Goal: Task Accomplishment & Management: Manage account settings

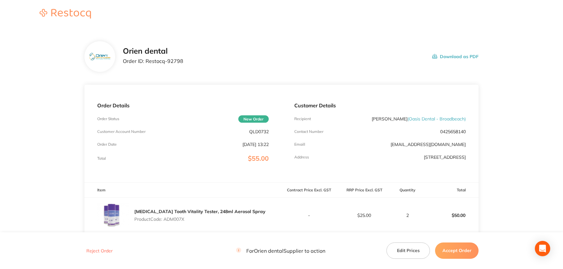
click at [257, 130] on p "QLD0732" at bounding box center [259, 131] width 20 height 5
copy p "QLD0732"
drag, startPoint x: 182, startPoint y: 61, endPoint x: 146, endPoint y: 62, distance: 36.1
click at [146, 62] on div "Orien dental Order ID: Restocq- 92798 Download as PDF" at bounding box center [301, 57] width 356 height 20
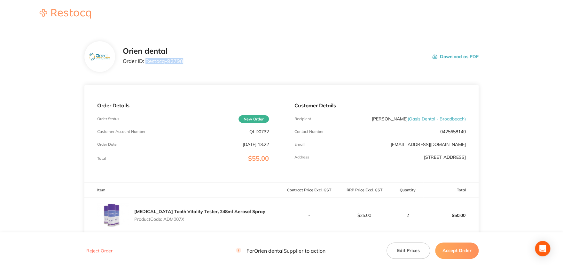
copy p "Restocq- 92798"
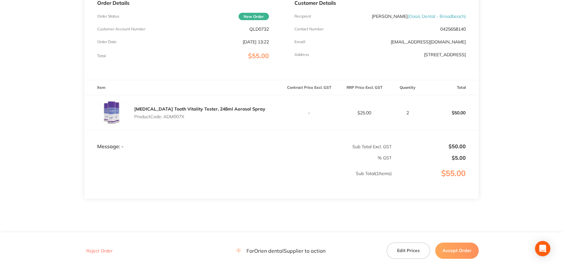
click at [184, 117] on p "Product Code: ADM007X" at bounding box center [199, 116] width 131 height 5
drag, startPoint x: 188, startPoint y: 116, endPoint x: 165, endPoint y: 116, distance: 22.7
click at [165, 116] on p "Product Code: ADM007X" at bounding box center [199, 116] width 131 height 5
copy p "ADM007X"
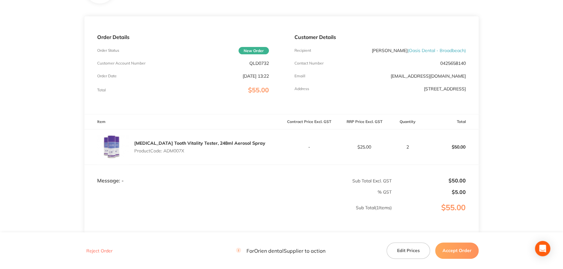
click at [465, 251] on button "Accept Order" at bounding box center [456, 251] width 43 height 16
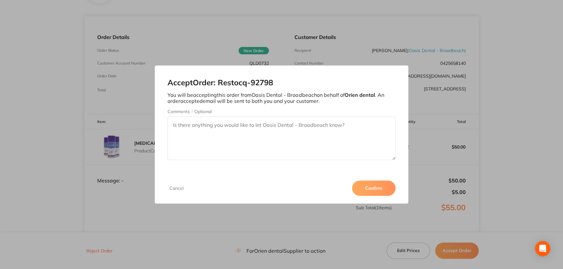
click at [378, 191] on button "Confirm" at bounding box center [373, 188] width 43 height 15
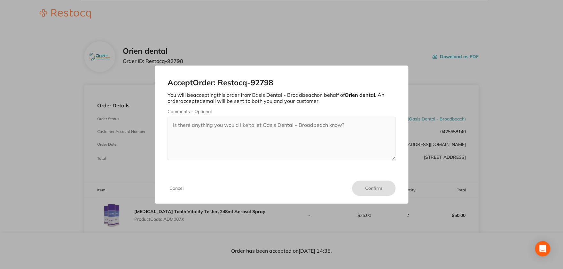
scroll to position [0, 0]
